Goal: Use online tool/utility: Utilize a website feature to perform a specific function

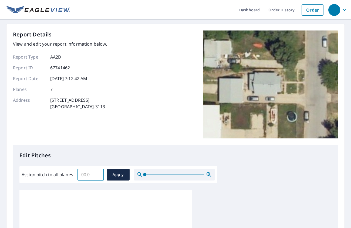
click at [90, 174] on input "Assign pitch to all planes" at bounding box center [91, 174] width 26 height 15
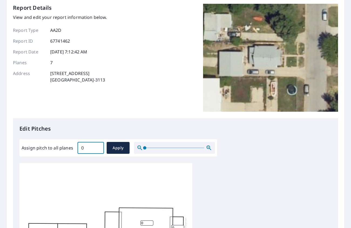
scroll to position [27, 0]
type input "0"
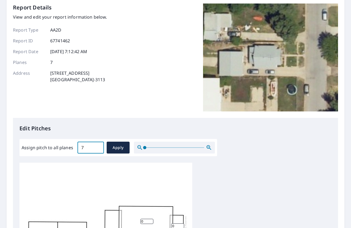
scroll to position [5, 0]
type input "7"
click at [113, 148] on span "Apply" at bounding box center [118, 148] width 14 height 7
type input "7"
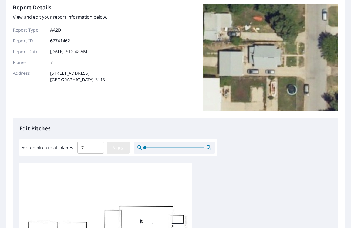
type input "7"
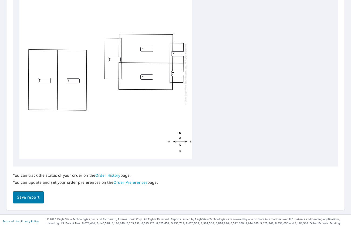
click at [22, 195] on span "Save report" at bounding box center [28, 197] width 22 height 7
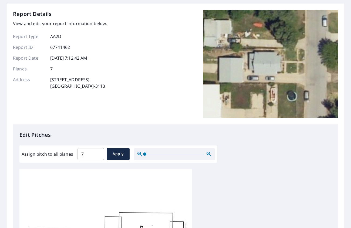
scroll to position [0, 0]
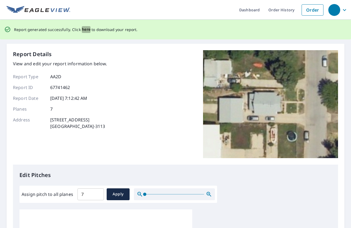
click at [85, 29] on span "here" at bounding box center [86, 29] width 9 height 7
